Goal: Communication & Community: Ask a question

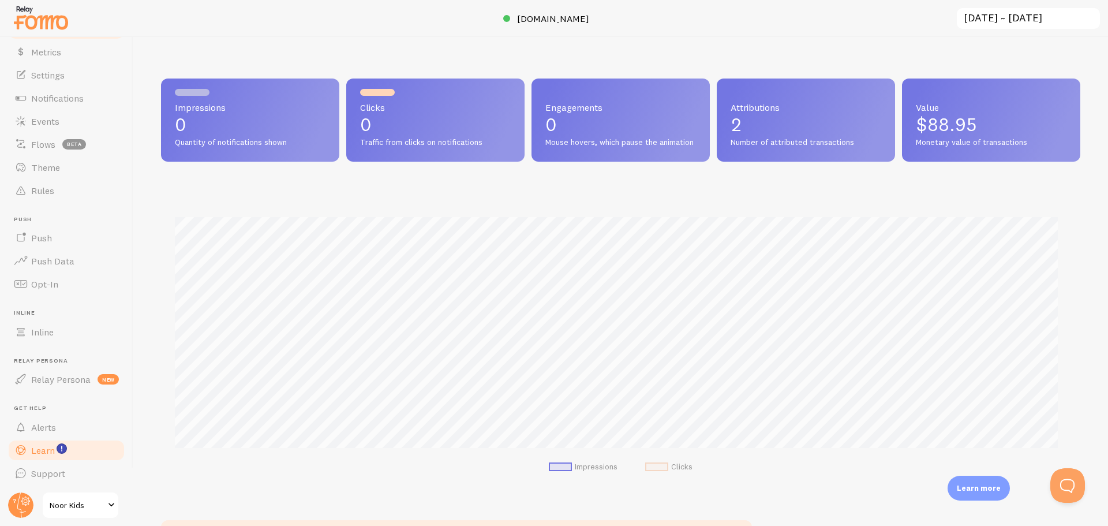
scroll to position [45, 0]
click at [1034, 14] on input "[DATE] ~ [DATE]" at bounding box center [1028, 19] width 145 height 24
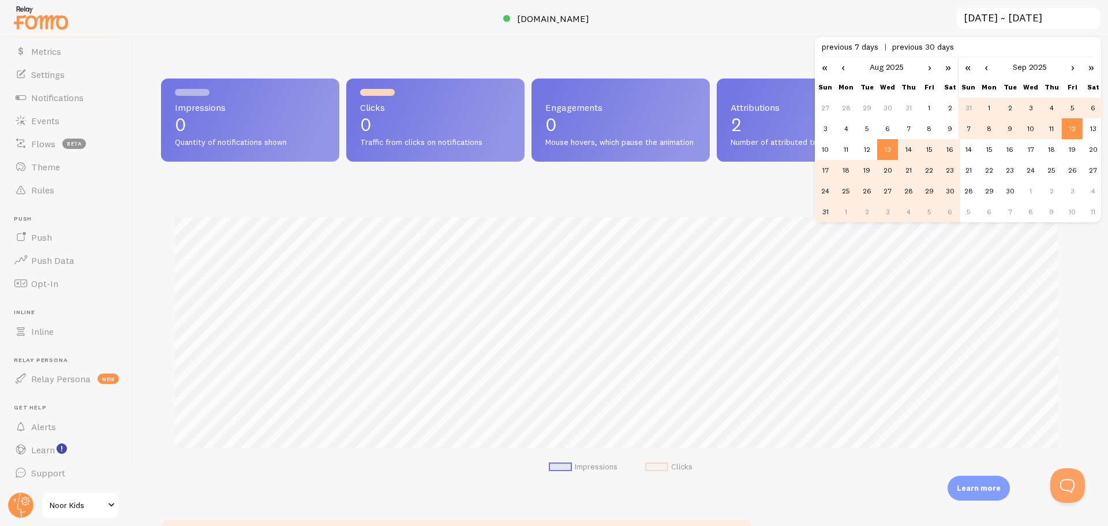
click at [827, 67] on link "«" at bounding box center [825, 67] width 20 height 20
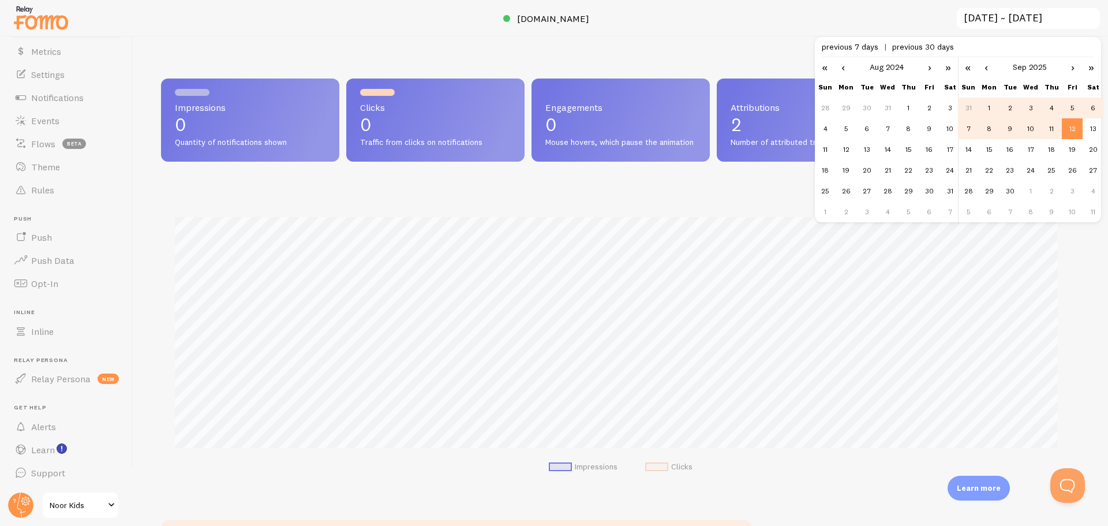
click at [827, 67] on link "«" at bounding box center [825, 67] width 20 height 20
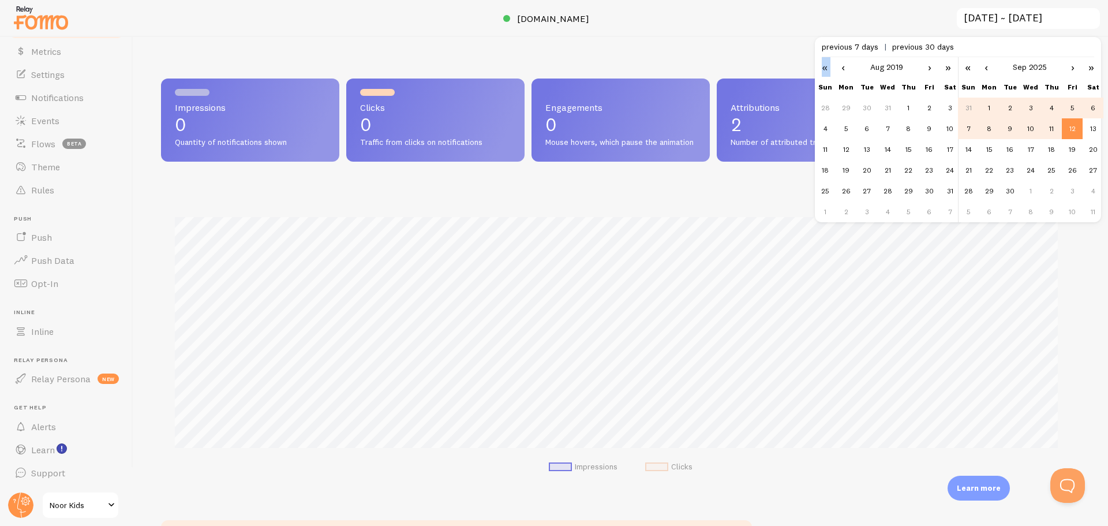
click at [827, 67] on link "«" at bounding box center [825, 67] width 20 height 20
click at [849, 113] on td "1" at bounding box center [846, 108] width 21 height 21
type input "[DATE] ~ [DATE]"
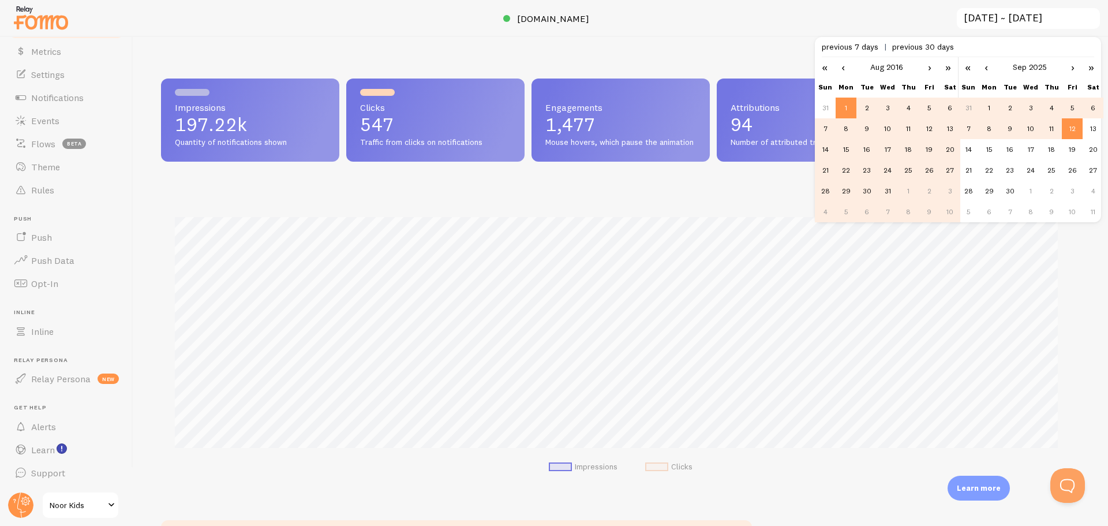
scroll to position [303, 911]
click at [1077, 133] on td "12" at bounding box center [1072, 128] width 21 height 21
click at [1074, 125] on td "12" at bounding box center [1072, 128] width 21 height 21
click at [746, 14] on div at bounding box center [554, 18] width 1108 height 37
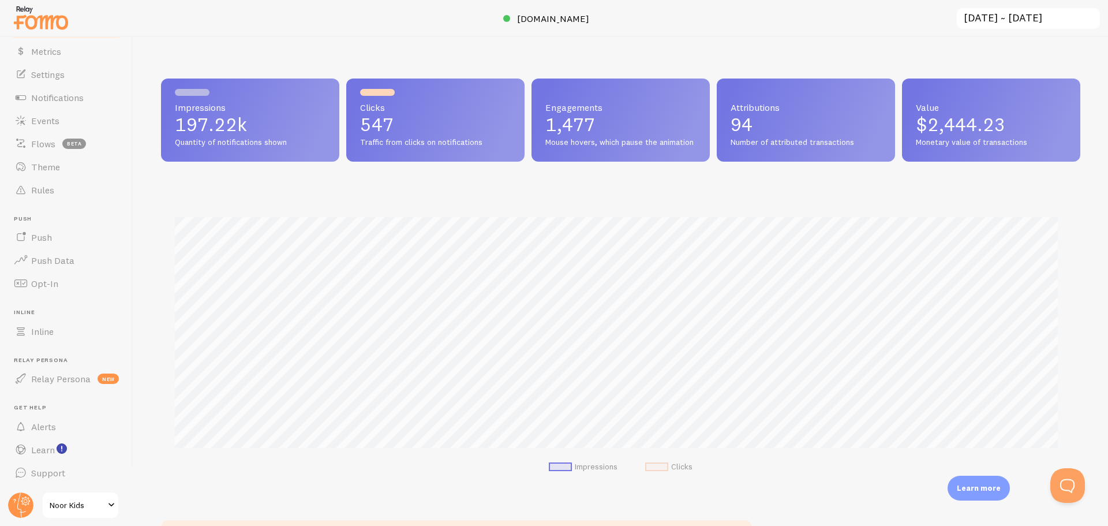
click at [368, 118] on p "547" at bounding box center [435, 124] width 151 height 18
click at [244, 117] on p "197.22k" at bounding box center [250, 124] width 151 height 18
click at [400, 120] on p "547" at bounding box center [435, 124] width 151 height 18
click at [603, 124] on p "1,477" at bounding box center [621, 124] width 151 height 18
click at [776, 117] on p "94" at bounding box center [806, 124] width 151 height 18
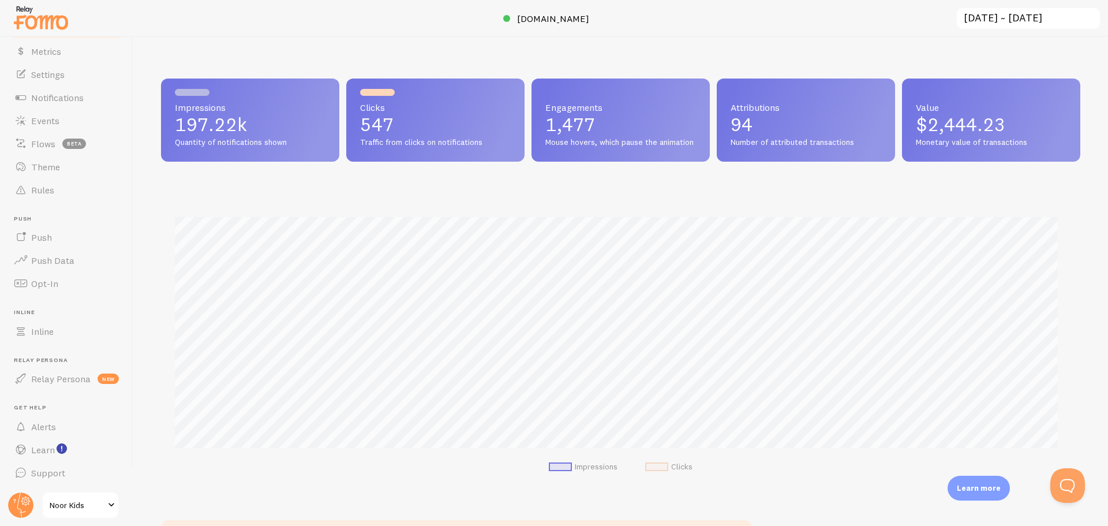
click at [776, 117] on p "94" at bounding box center [806, 124] width 151 height 18
click at [1060, 133] on div "Value $2,444.23 Monetary value of transactions" at bounding box center [991, 120] width 178 height 83
click at [1056, 132] on div "Value $2,444.23 Monetary value of transactions" at bounding box center [991, 120] width 178 height 83
click at [1093, 139] on div "Impressions 197.22k Quantity of notifications shown Clicks 547 Traffic from cli…" at bounding box center [620, 281] width 975 height 489
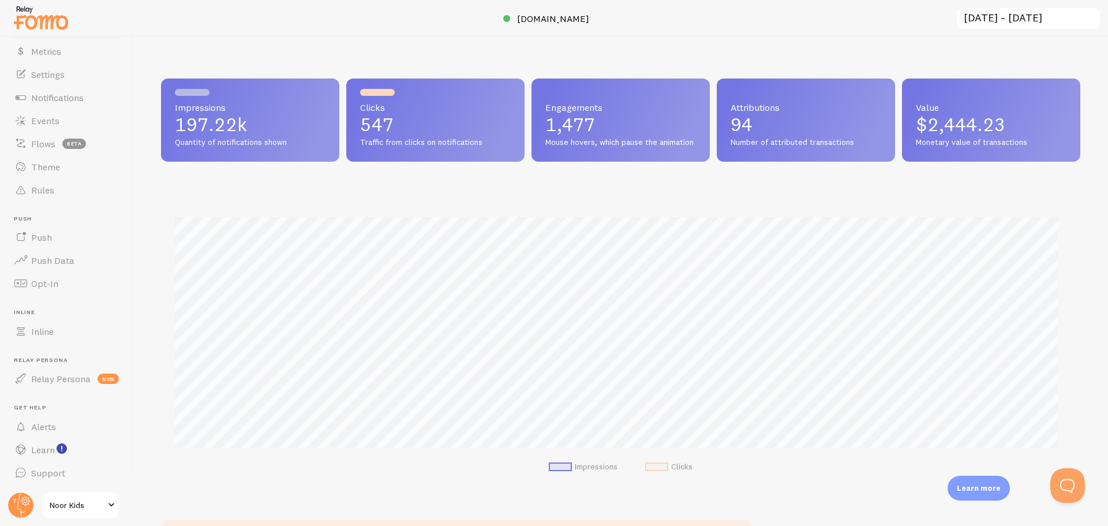
click at [1010, 133] on p "$2,444.23" at bounding box center [991, 124] width 151 height 18
click at [652, 470] on div "Impressions Clicks" at bounding box center [621, 341] width 920 height 304
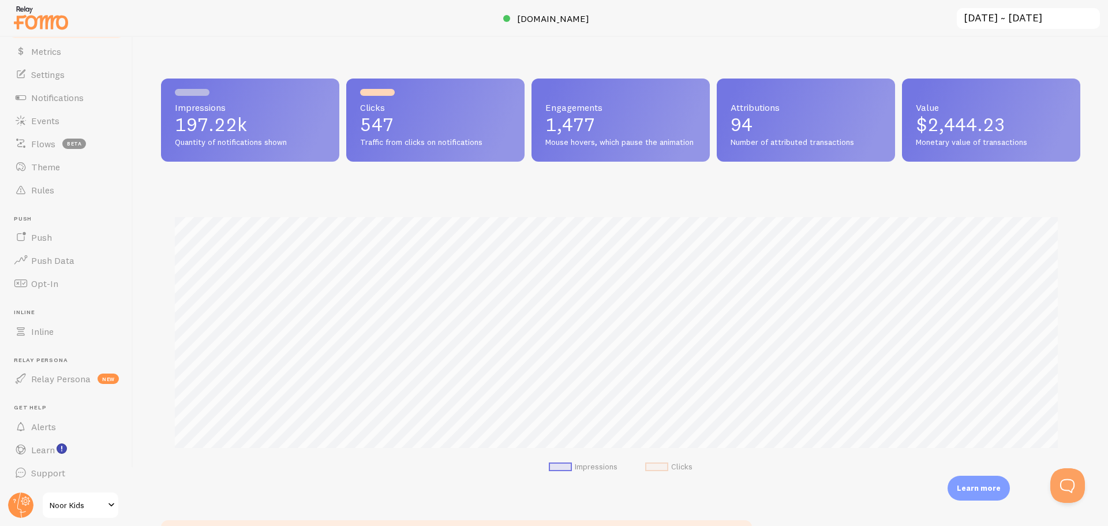
click at [652, 471] on span at bounding box center [656, 466] width 23 height 9
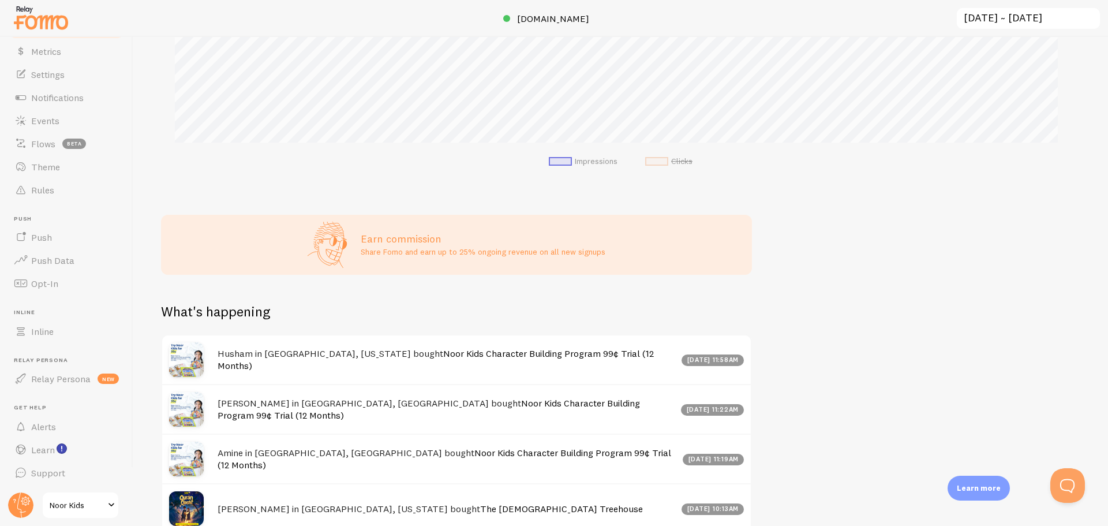
scroll to position [305, 0]
drag, startPoint x: 2097, startPoint y: 948, endPoint x: 1048, endPoint y: 480, distance: 1148.9
click at [1048, 480] on button "Open Beacon popover" at bounding box center [1065, 483] width 35 height 35
click at [1058, 480] on button "Open Beacon popover" at bounding box center [1065, 483] width 35 height 35
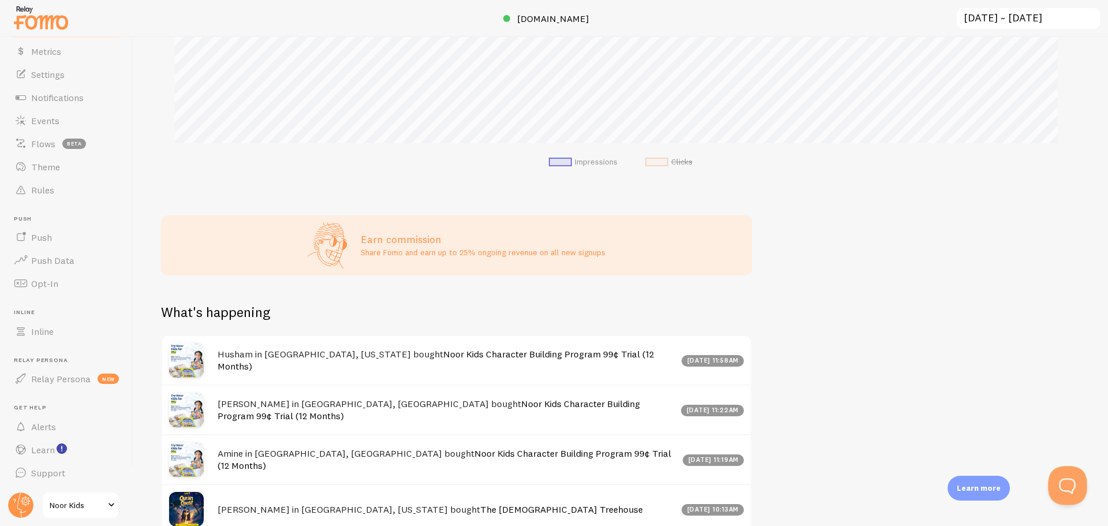
click at [1063, 478] on button "Open Beacon popover" at bounding box center [1065, 483] width 35 height 35
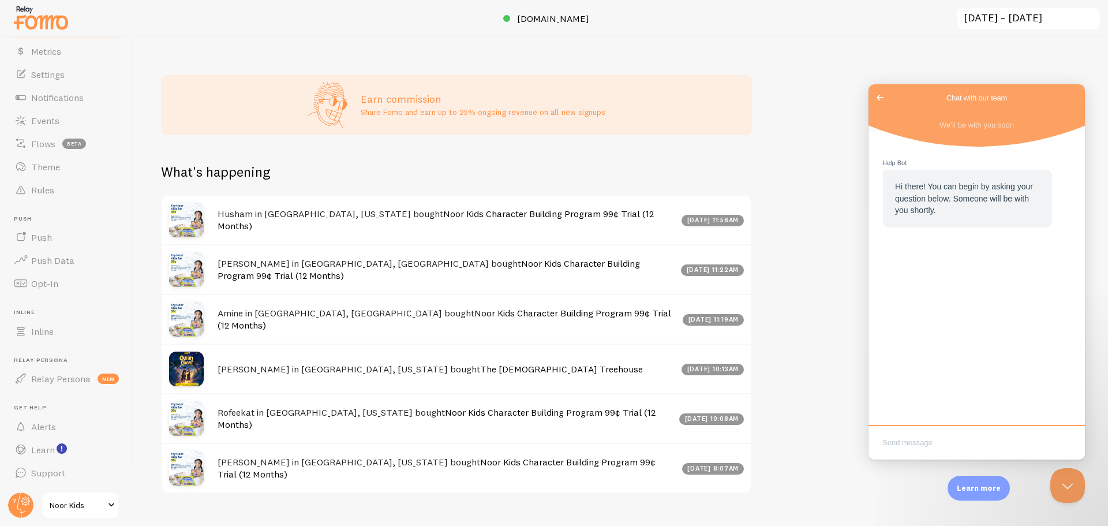
scroll to position [478, 0]
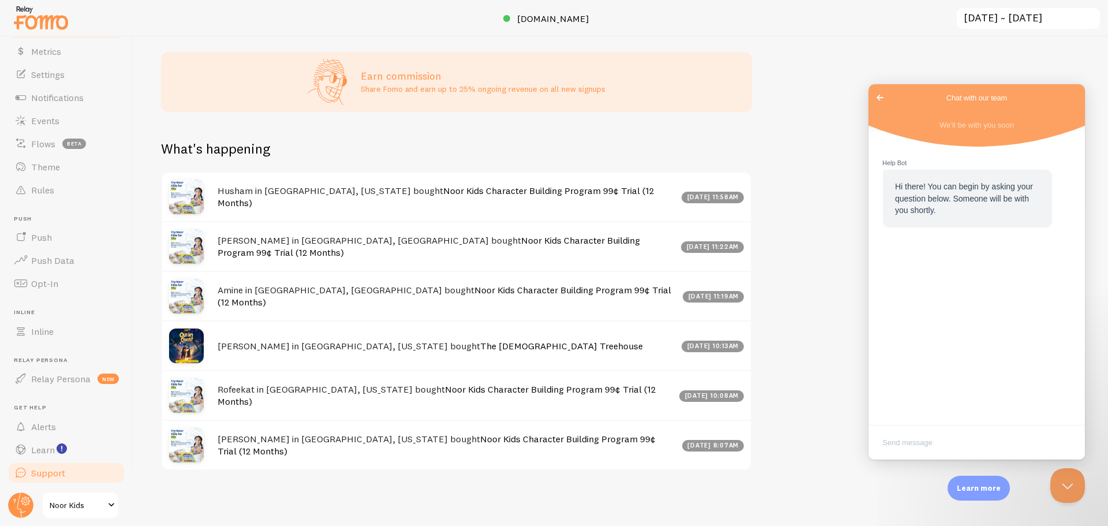
click at [53, 466] on link "Support" at bounding box center [66, 472] width 119 height 23
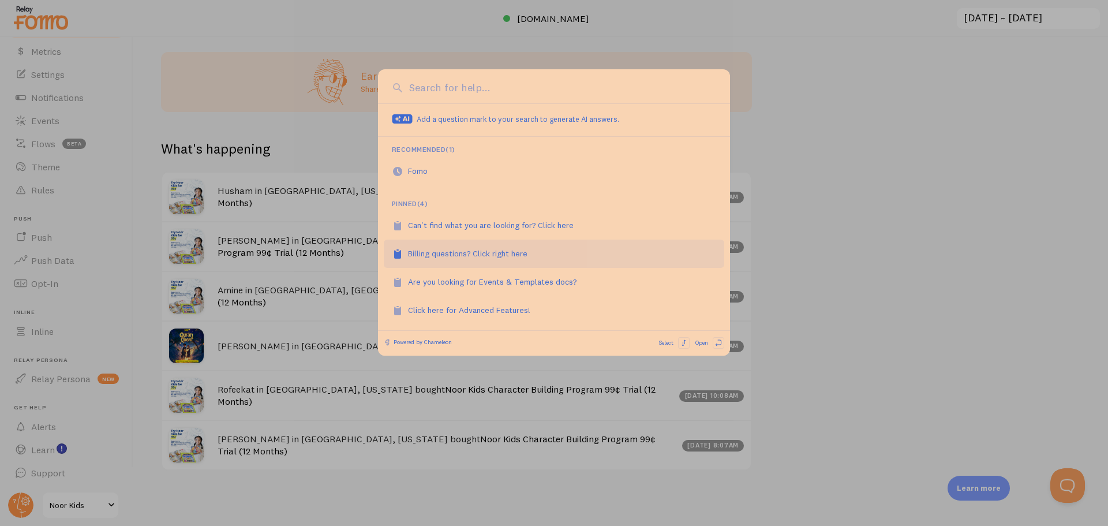
click at [476, 253] on div "Billing questions? Click right here" at bounding box center [474, 254] width 132 height 12
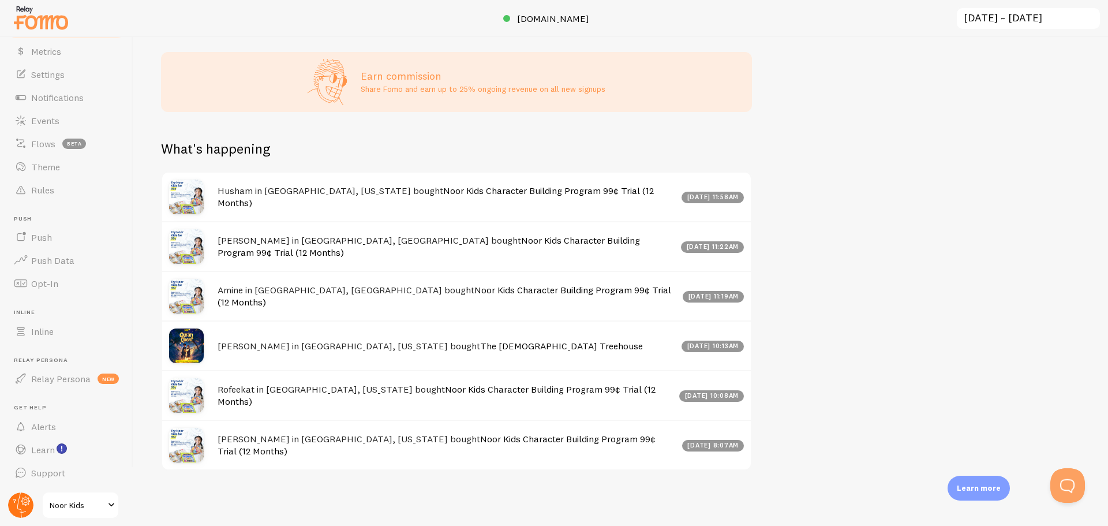
click at [16, 505] on circle at bounding box center [20, 504] width 25 height 25
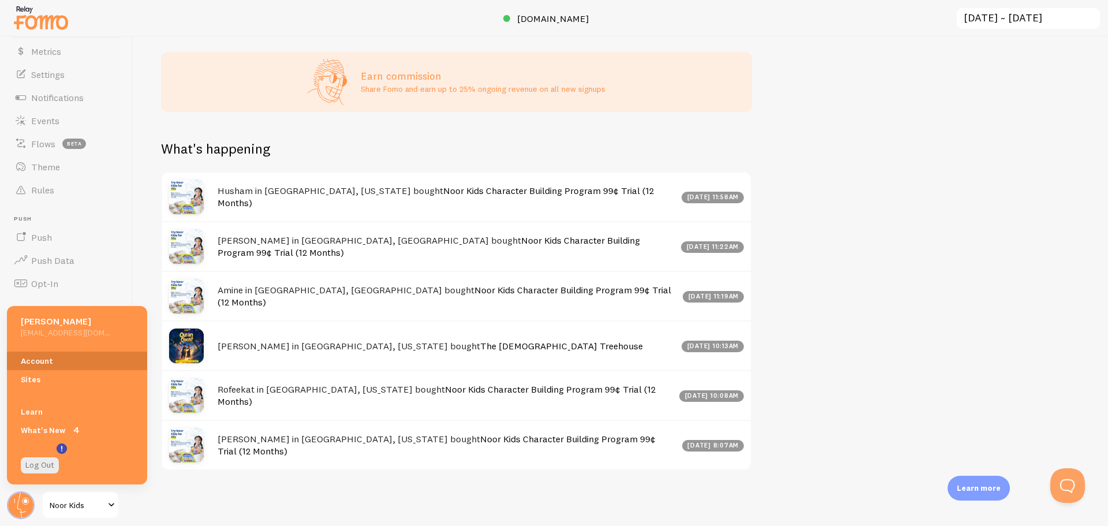
click at [57, 360] on link "Account" at bounding box center [77, 361] width 140 height 18
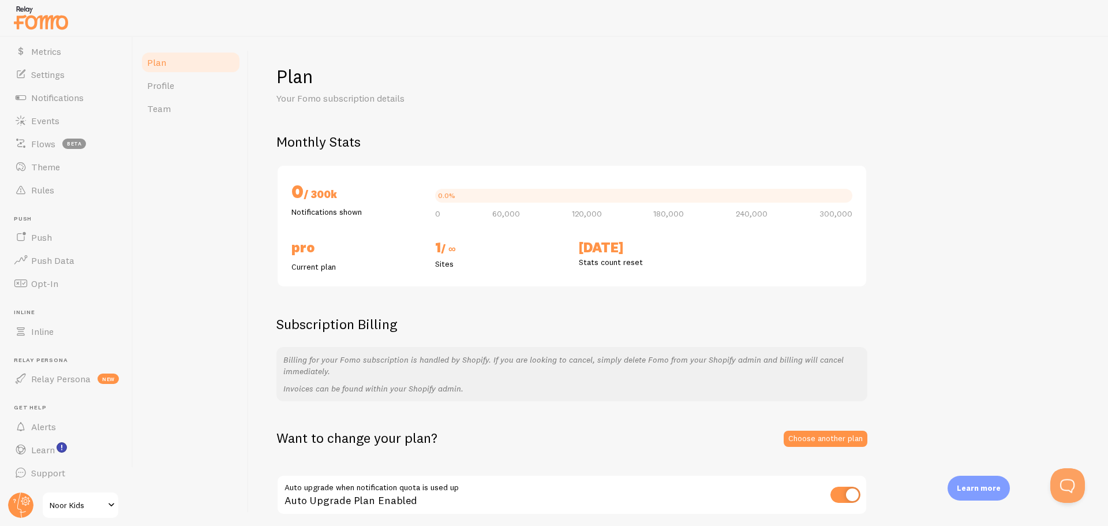
click at [516, 313] on div "Plan Your Fomo subscription details Monthly Stats 0 / 300k Notifications shown …" at bounding box center [679, 290] width 804 height 451
click at [186, 88] on link "Profile" at bounding box center [190, 85] width 101 height 23
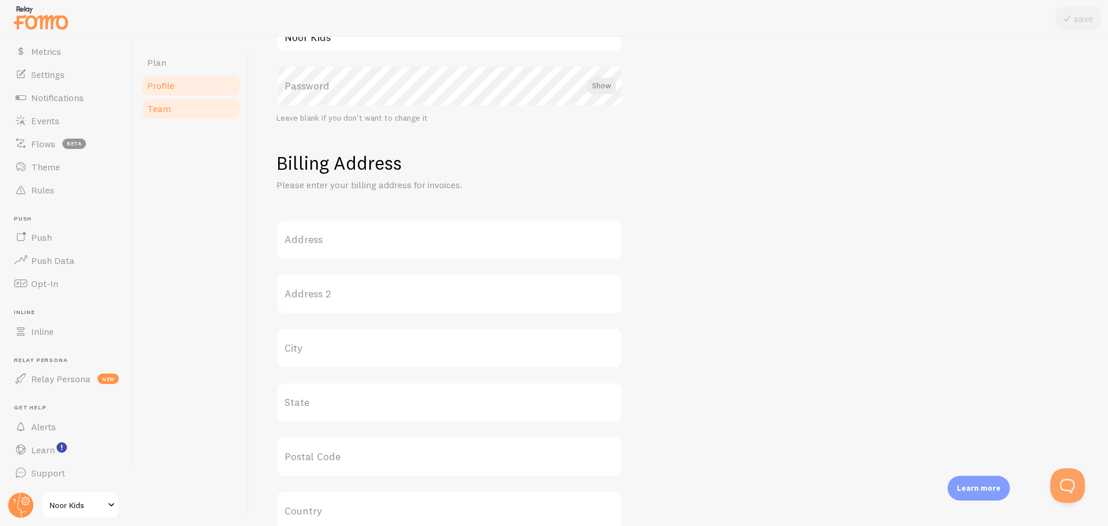
scroll to position [231, 0]
click at [189, 104] on link "Team" at bounding box center [190, 108] width 101 height 23
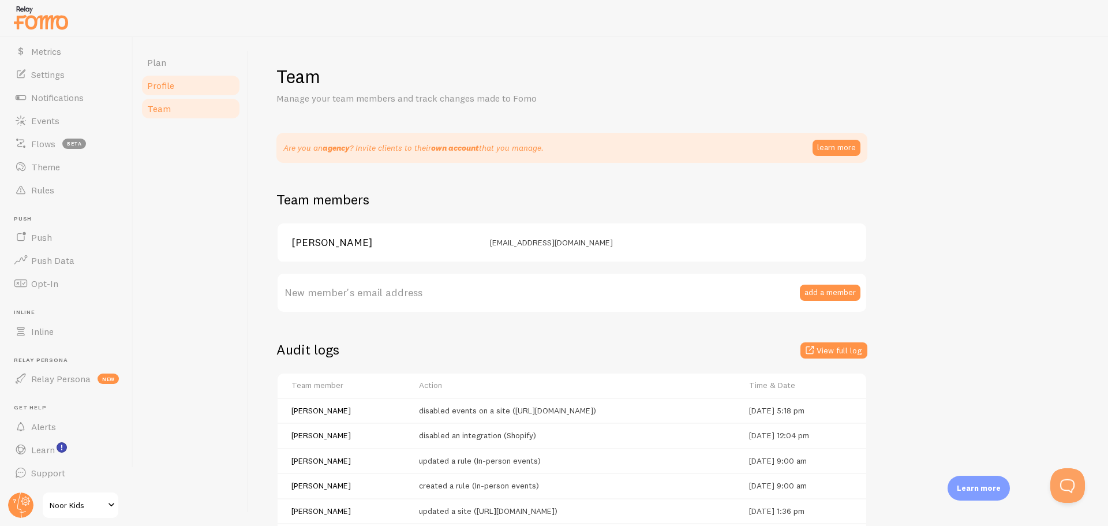
click at [184, 79] on link "Profile" at bounding box center [190, 85] width 101 height 23
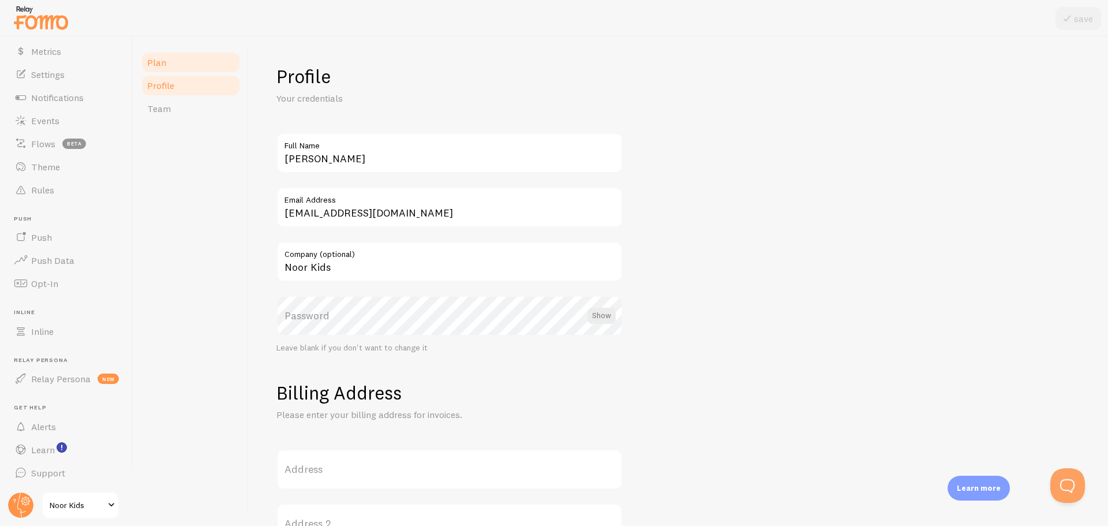
click at [180, 57] on link "Plan" at bounding box center [190, 62] width 101 height 23
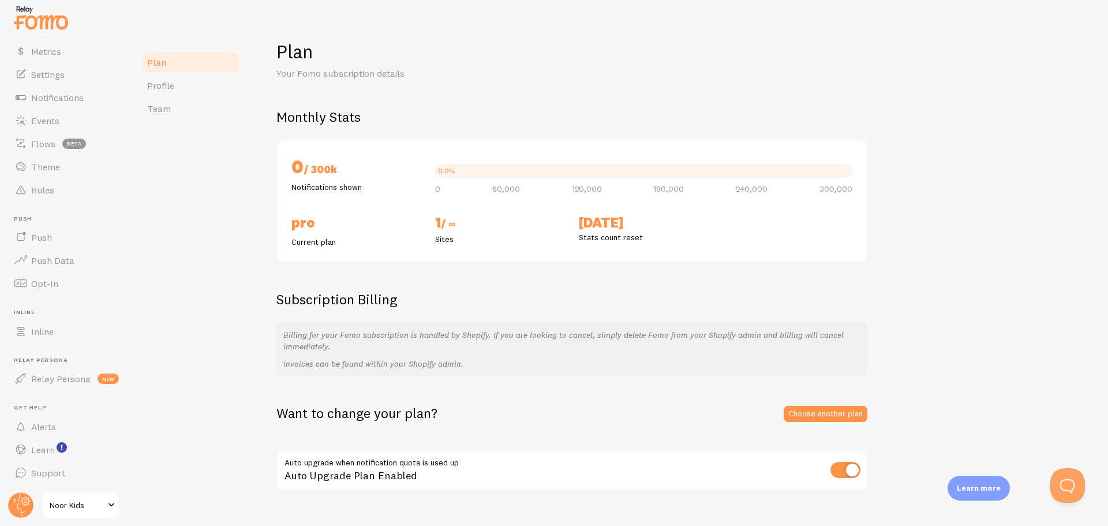
scroll to position [46, 0]
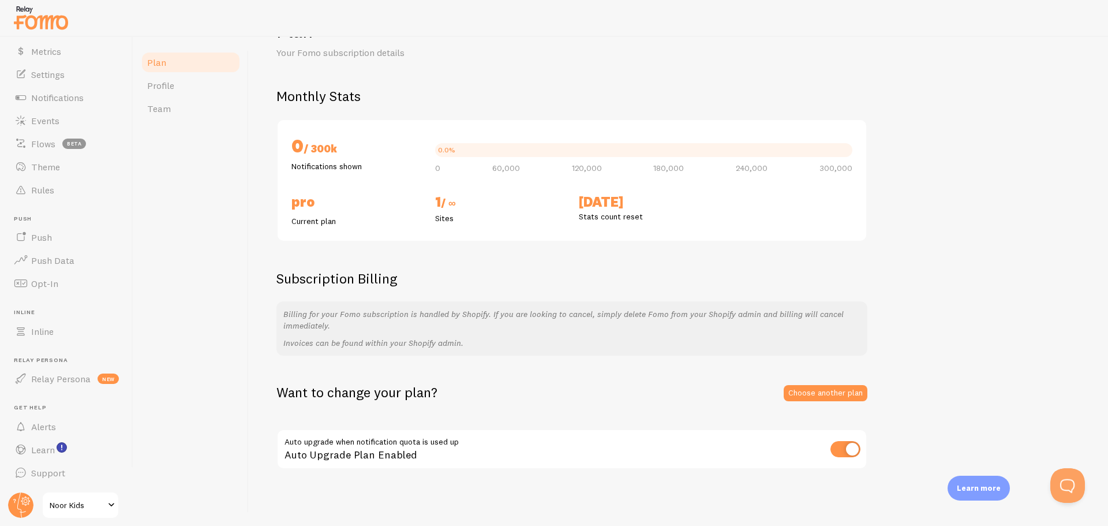
click at [606, 203] on h2 "[DATE]" at bounding box center [644, 202] width 130 height 18
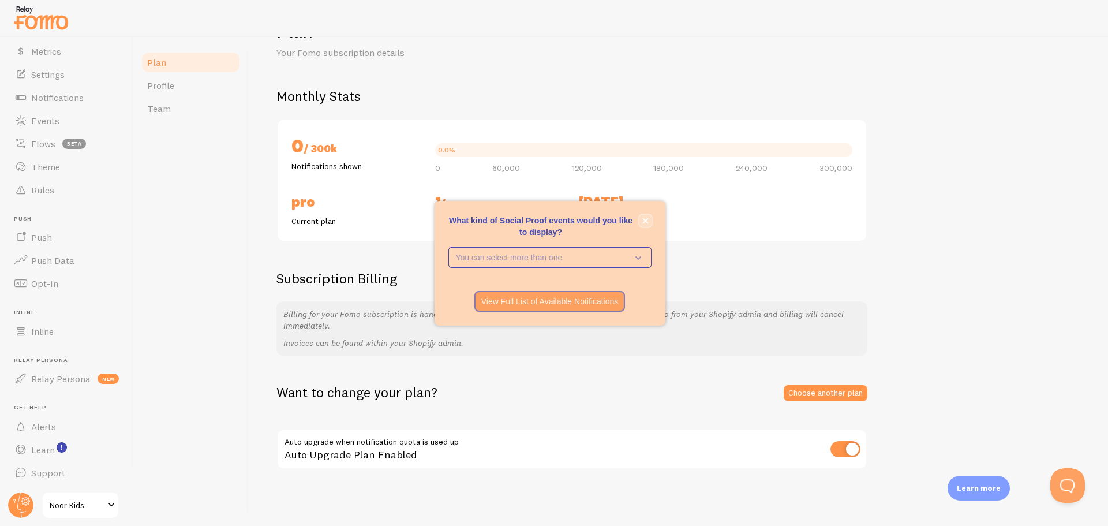
click at [648, 223] on icon "close," at bounding box center [646, 221] width 6 height 6
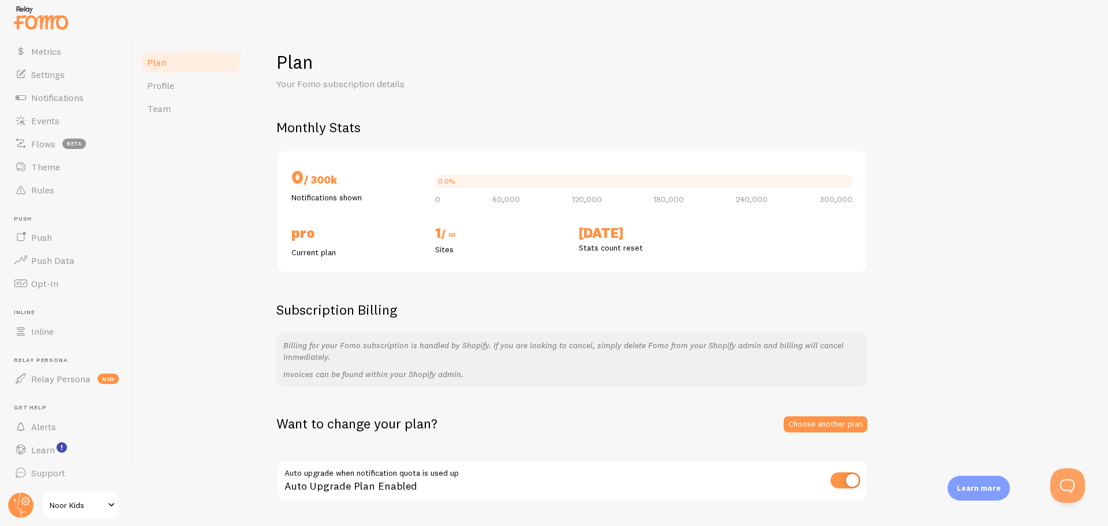
scroll to position [0, 0]
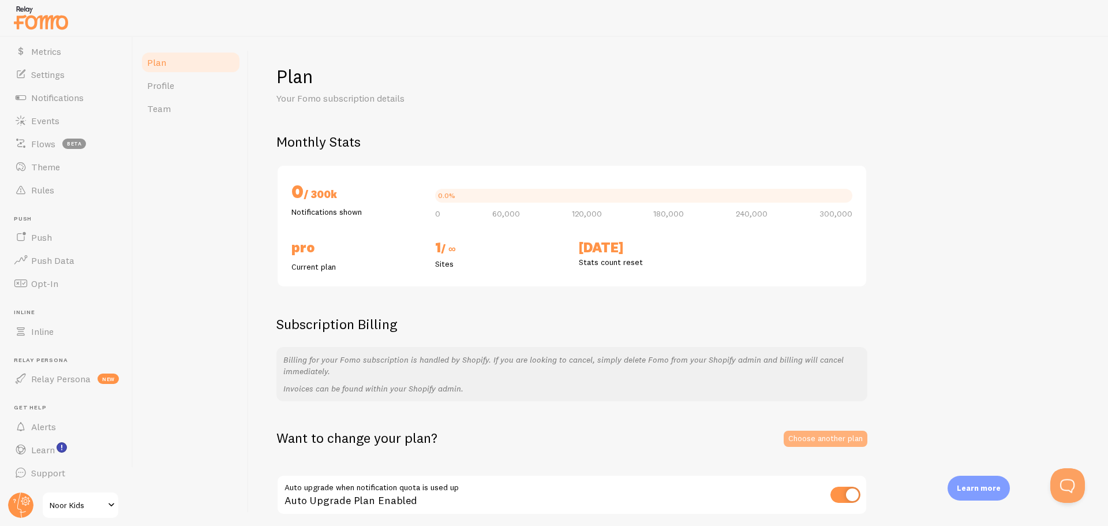
click at [806, 440] on link "Choose another plan" at bounding box center [826, 439] width 84 height 16
click at [1063, 482] on button "Open Beacon popover" at bounding box center [1065, 483] width 35 height 35
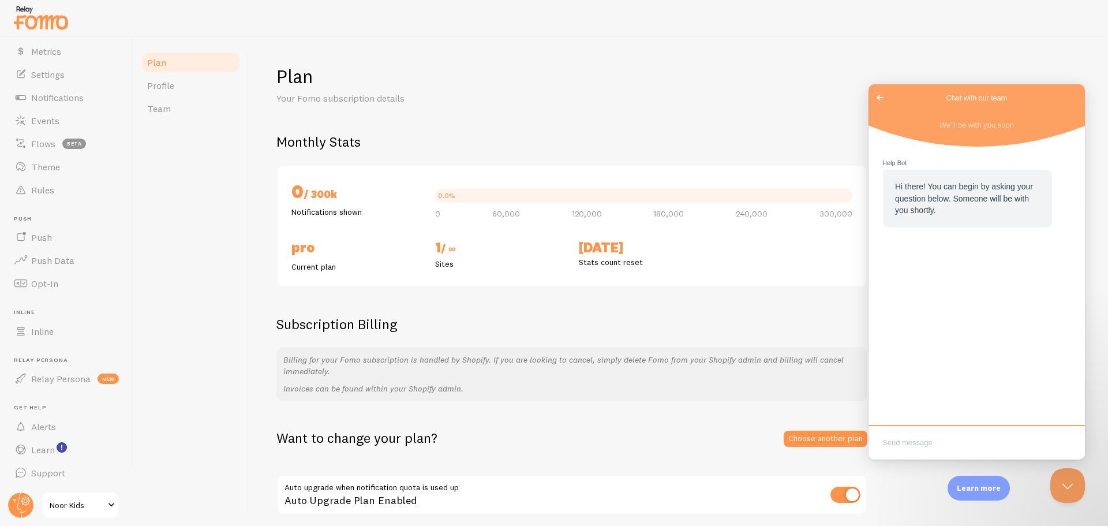
click at [1008, 449] on textarea "Write chat message" at bounding box center [977, 443] width 212 height 27
type textarea "Hello, I need to speak with an agent."
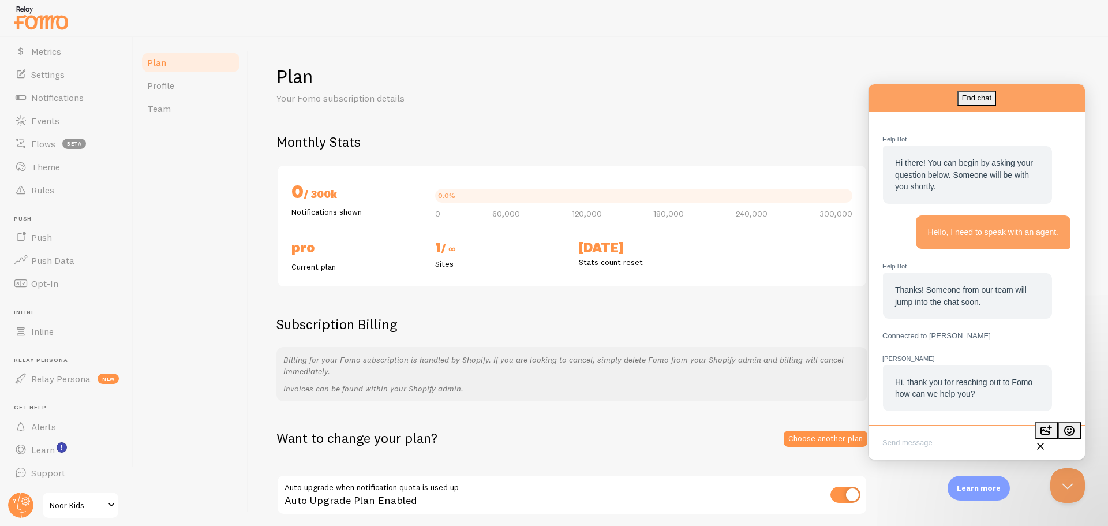
click at [972, 440] on textarea "Write chat message" at bounding box center [977, 443] width 212 height 27
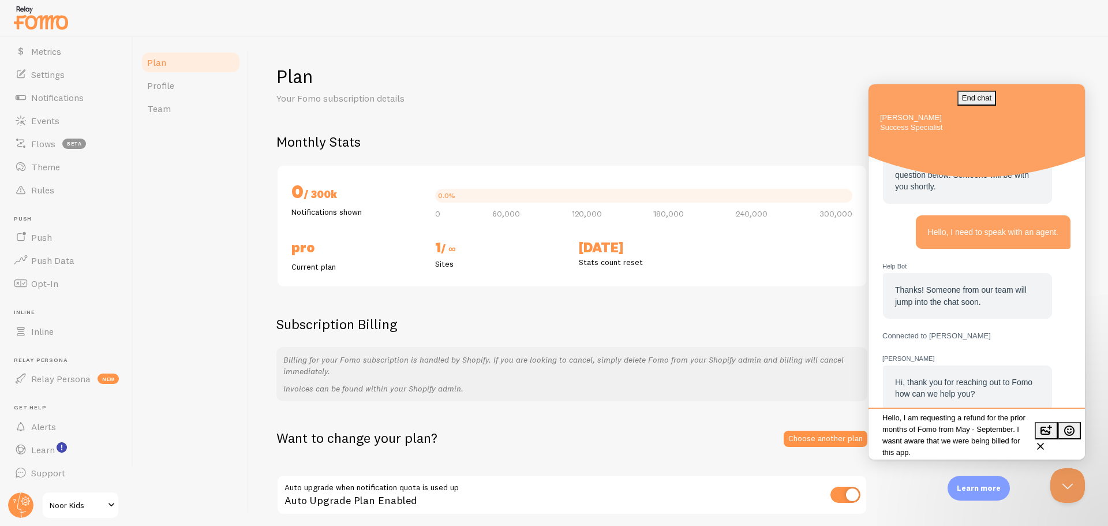
type textarea "Hello, I am requesting a refund for the prior months of Fomo from May - Septemb…"
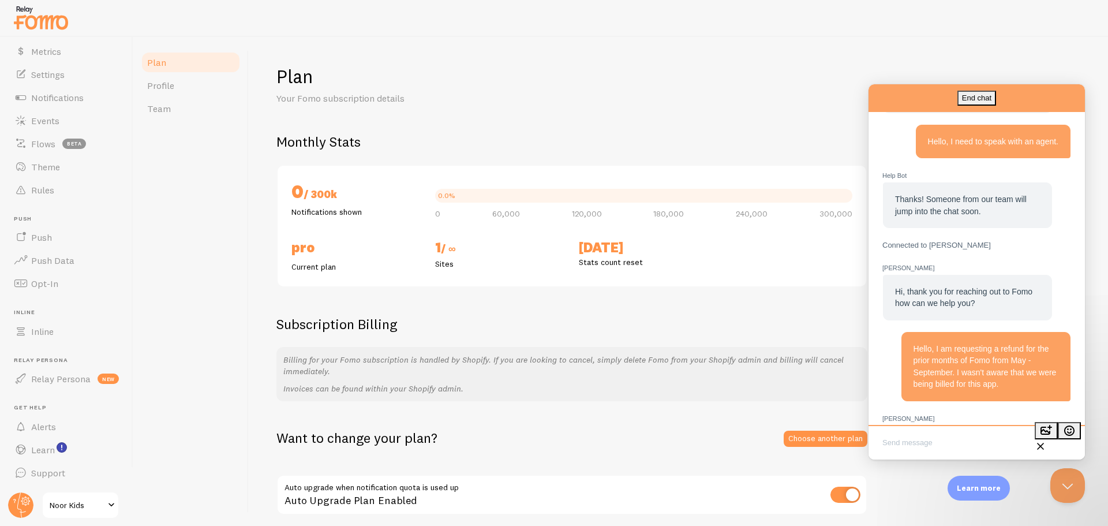
scroll to position [279, 0]
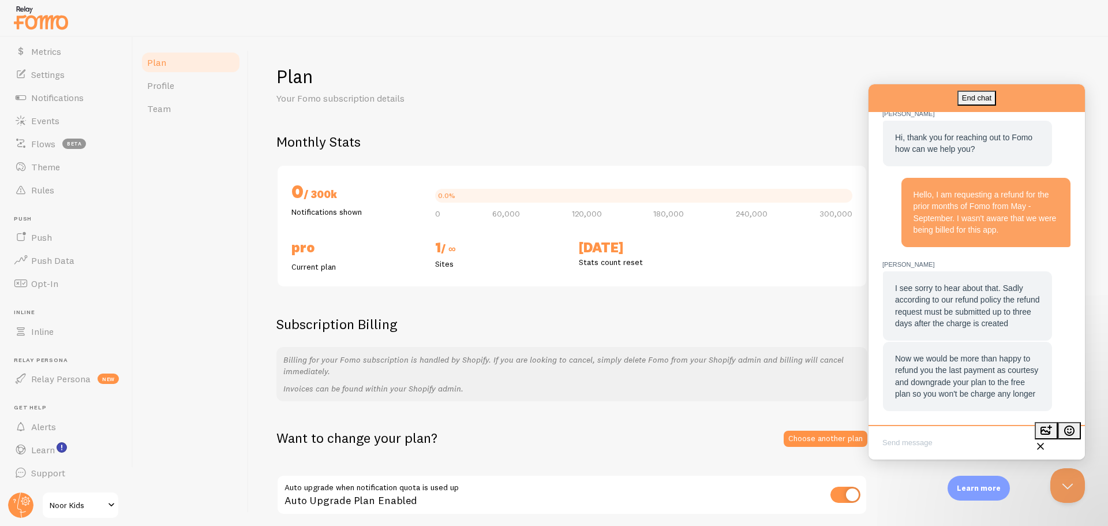
click at [939, 438] on textarea "Write chat message" at bounding box center [977, 443] width 212 height 27
type textarea "That would be helpful, please refund the last payment and downgrade the plan to…"
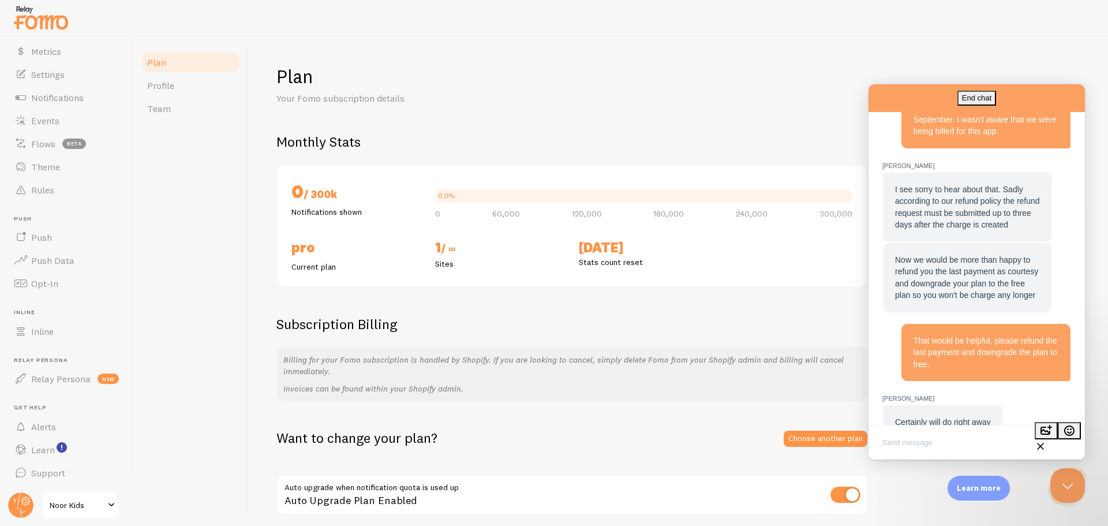
scroll to position [474, 0]
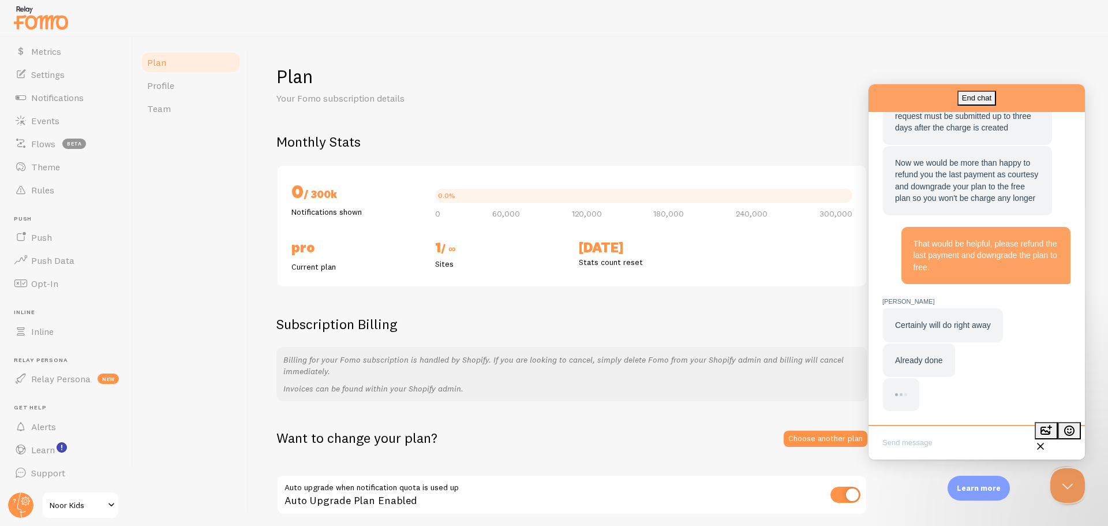
click at [954, 438] on textarea "Write chat message" at bounding box center [977, 443] width 212 height 27
type textarea "Thank you so much!"
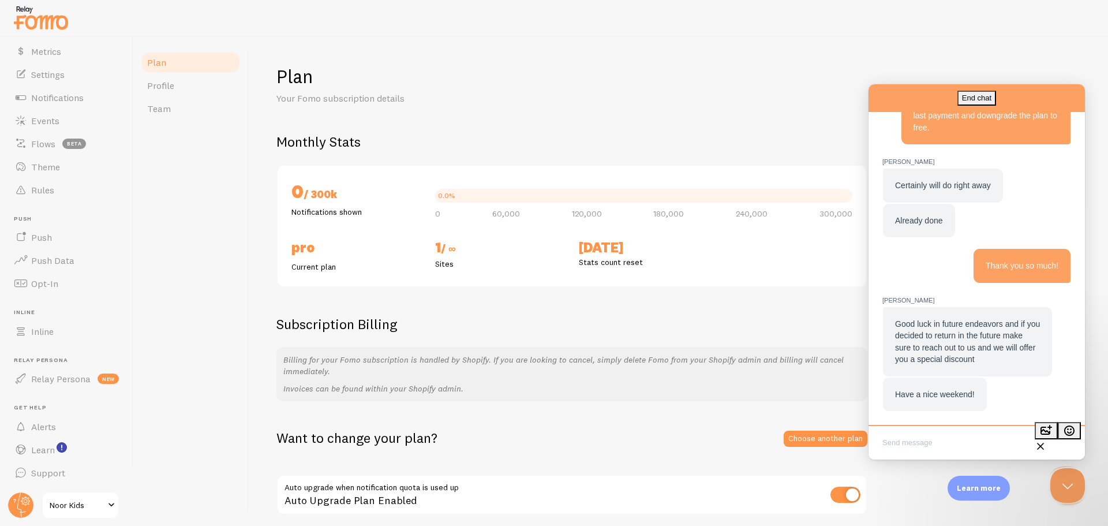
scroll to position [612, 0]
type textarea "Will do!"
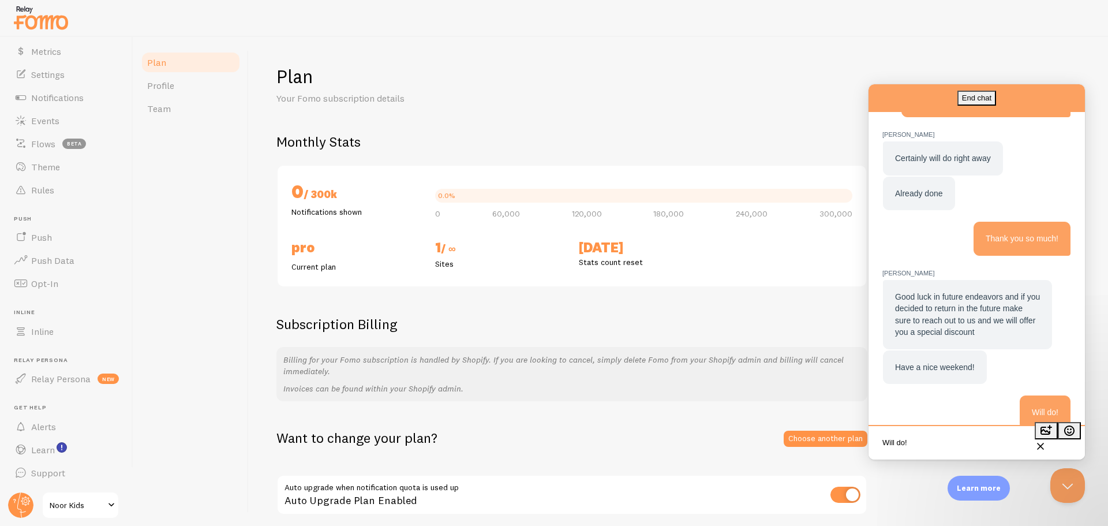
scroll to position [658, 0]
